Goal: Task Accomplishment & Management: Manage account settings

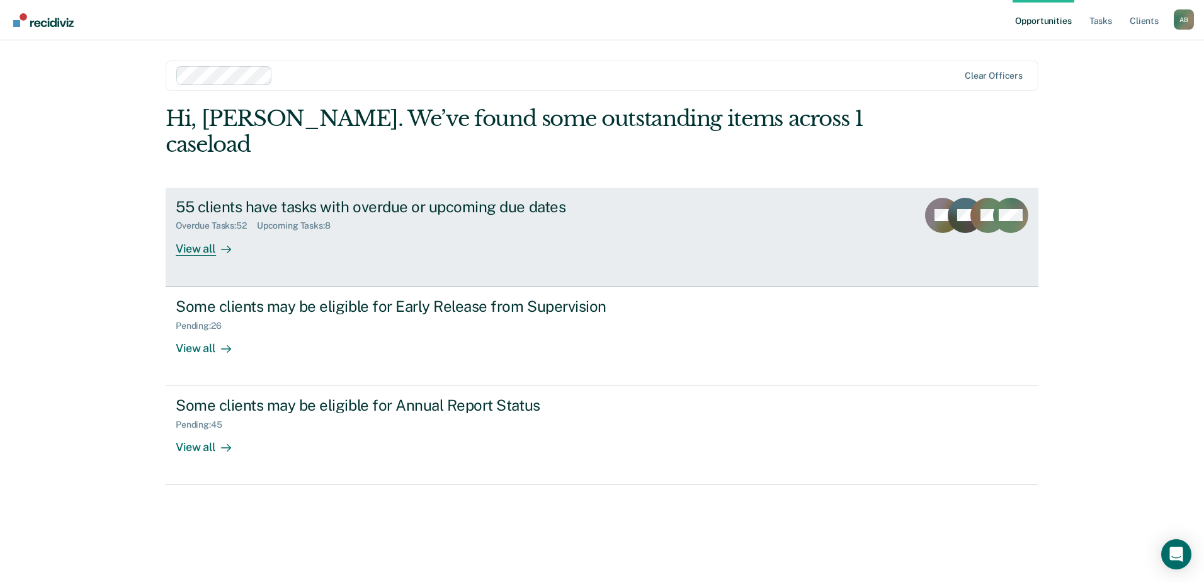
click at [200, 231] on div "View all" at bounding box center [211, 243] width 71 height 25
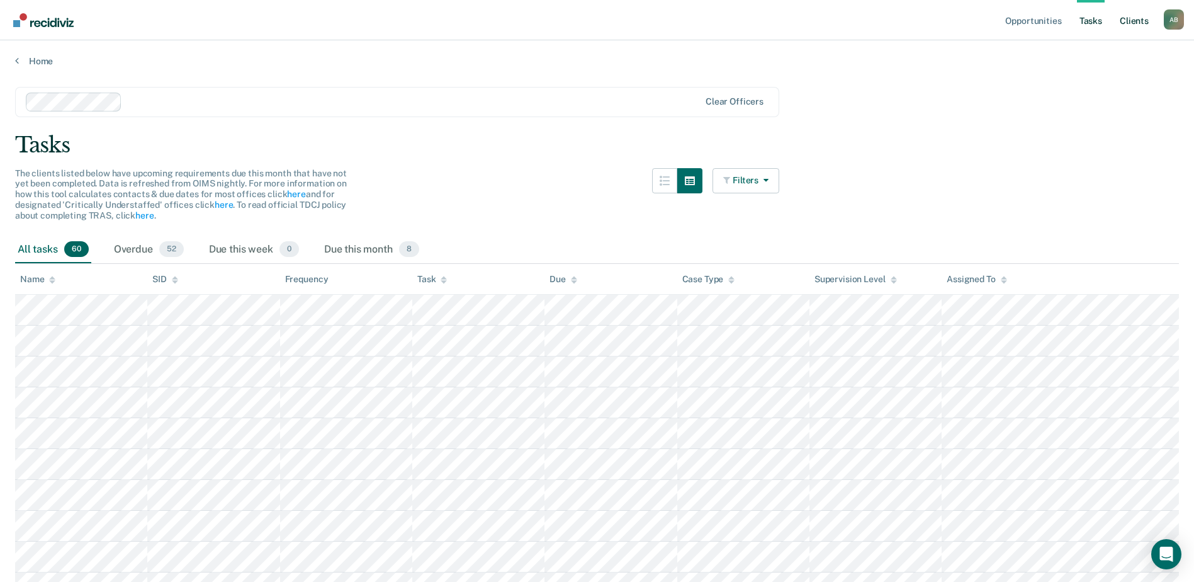
click at [1138, 23] on link "Client s" at bounding box center [1135, 20] width 34 height 40
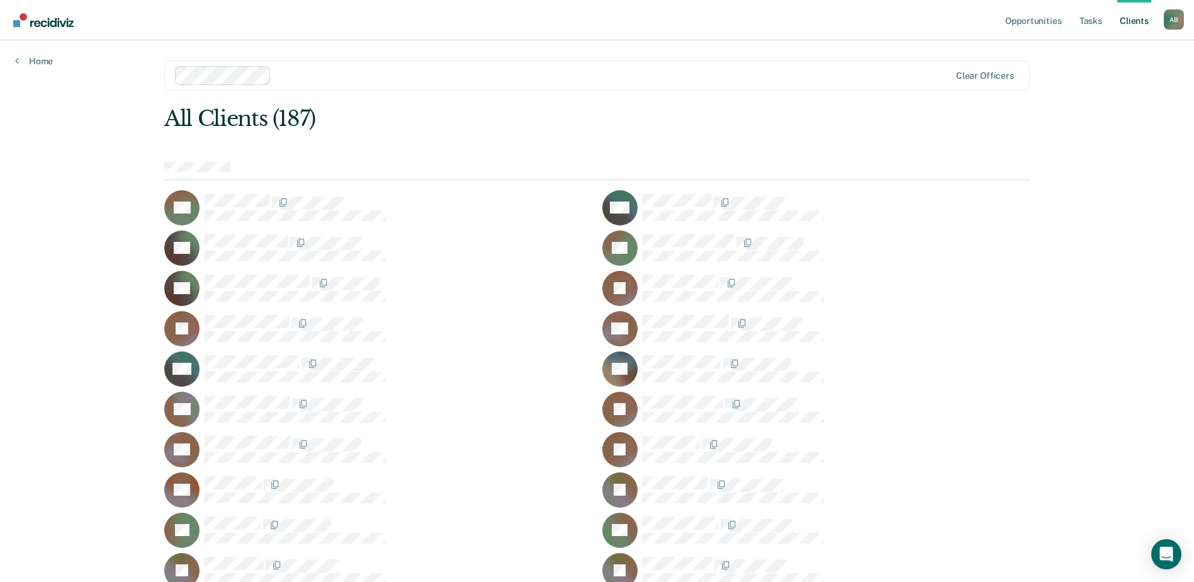
click at [1166, 18] on div "A B" at bounding box center [1174, 19] width 20 height 20
click at [1096, 83] on link "Log Out" at bounding box center [1123, 82] width 101 height 11
